Goal: Find specific page/section: Find specific page/section

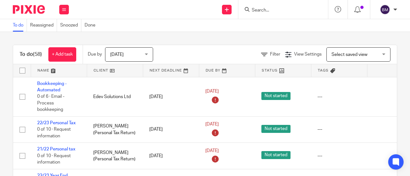
click at [278, 12] on input "Search" at bounding box center [280, 11] width 58 height 6
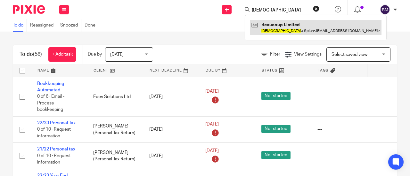
type input "[DEMOGRAPHIC_DATA]"
click at [318, 28] on link at bounding box center [316, 27] width 132 height 15
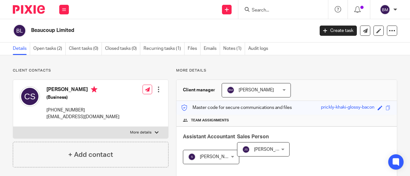
scroll to position [32, 0]
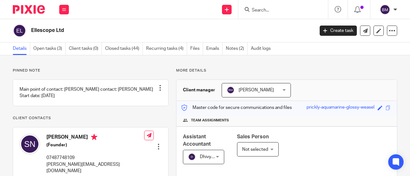
scroll to position [224, 0]
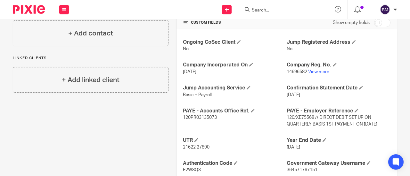
click at [272, 18] on div at bounding box center [283, 9] width 90 height 19
click at [269, 11] on input "Search" at bounding box center [280, 11] width 58 height 6
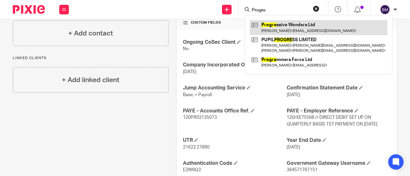
type input "Progre"
click at [301, 28] on link at bounding box center [318, 27] width 137 height 15
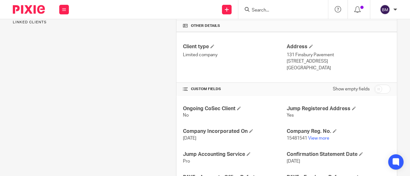
scroll to position [160, 0]
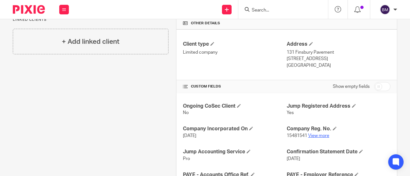
click at [314, 136] on link "View more" at bounding box center [318, 136] width 21 height 4
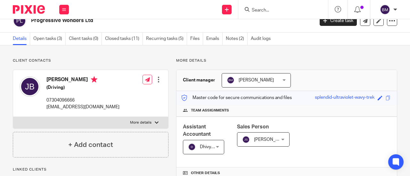
scroll to position [0, 0]
